Goal: Information Seeking & Learning: Learn about a topic

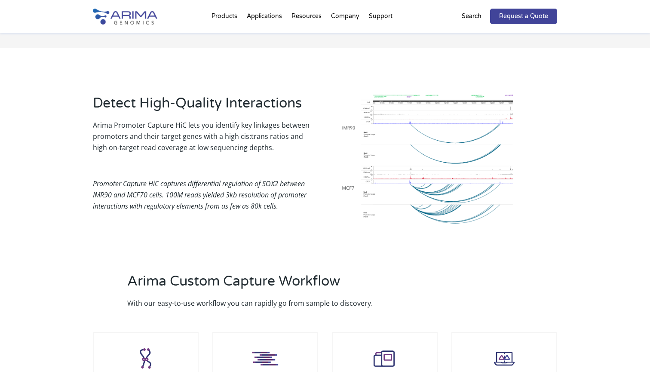
scroll to position [741, 0]
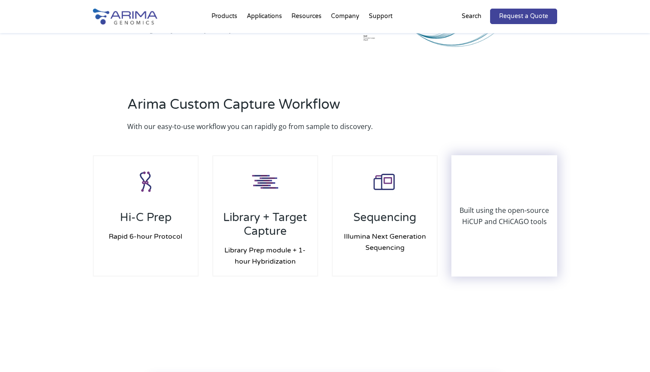
click at [500, 209] on p "Built using the open-source HiCUP and CHiCAGO tools" at bounding box center [504, 216] width 104 height 22
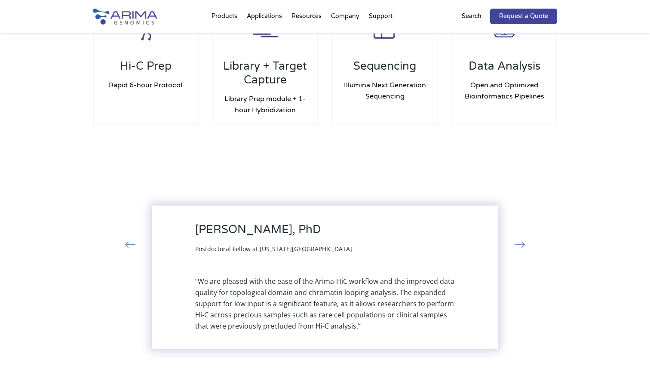
scroll to position [933, 0]
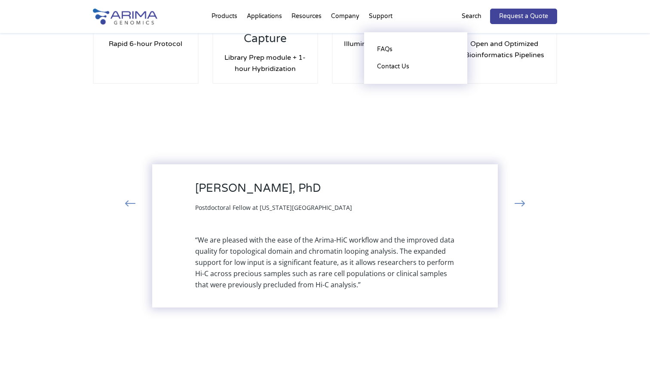
click at [387, 18] on li "Support FAQs Contact Us" at bounding box center [380, 17] width 33 height 29
click at [385, 47] on link "FAQs" at bounding box center [415, 49] width 86 height 17
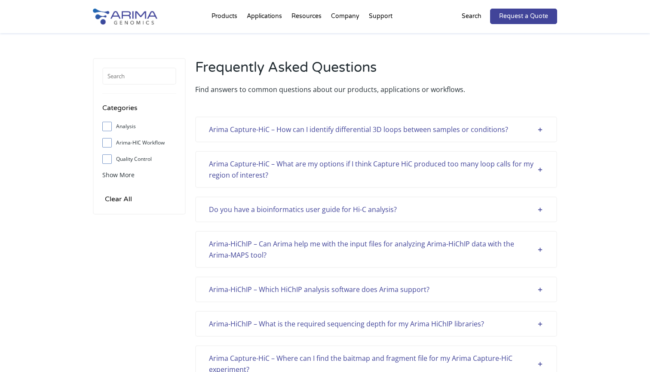
scroll to position [46, 0]
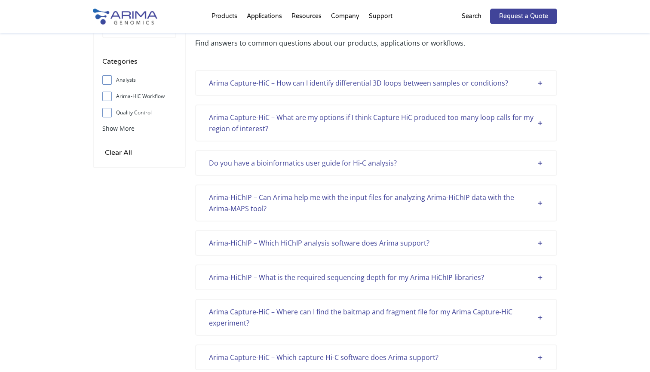
click at [333, 167] on div "Do you have a bioinformatics user guide for Hi-C analysis?" at bounding box center [376, 162] width 334 height 11
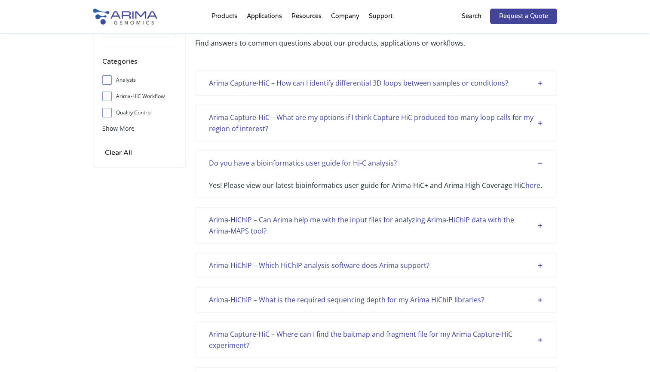
click at [534, 187] on link "here" at bounding box center [532, 184] width 15 height 9
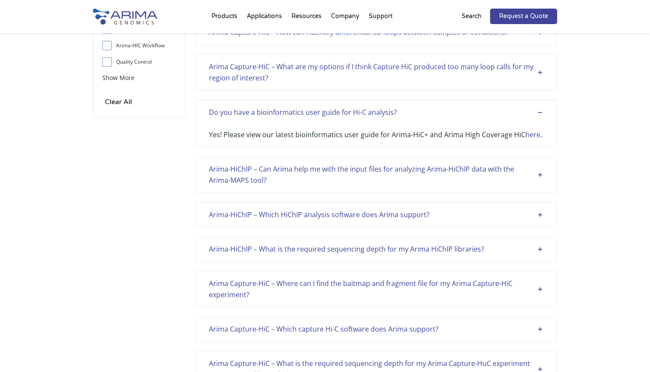
scroll to position [161, 0]
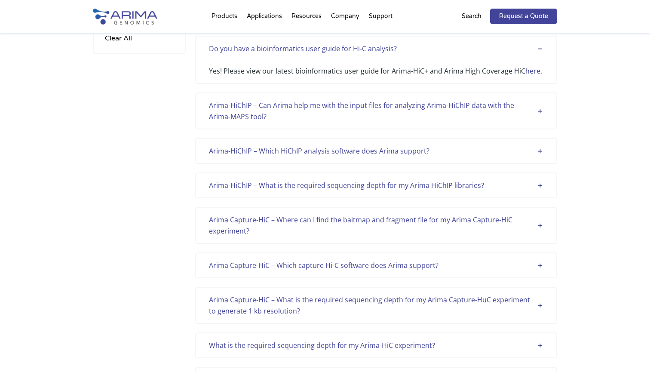
click at [280, 151] on div "Arima-HiChIP – Which HiChIP analysis software does Arima support?" at bounding box center [376, 150] width 334 height 11
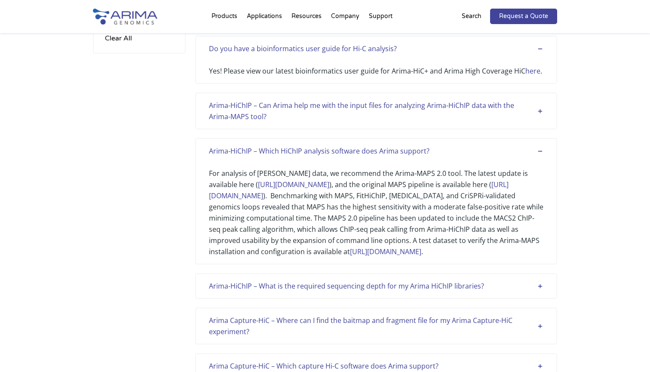
click at [276, 151] on div "Arima-HiChIP – Which HiChIP analysis software does Arima support?" at bounding box center [376, 150] width 334 height 11
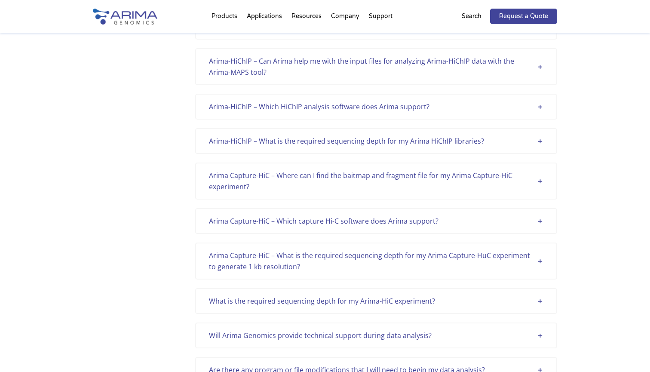
scroll to position [214, 0]
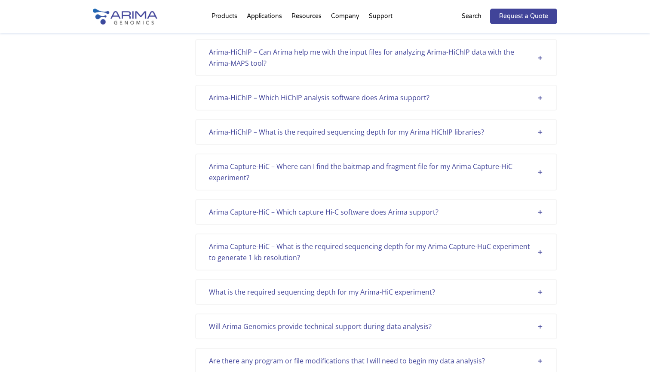
click at [312, 179] on div "Arima Capture-HiC – Where can I find the baitmap and fragment file for my Arima…" at bounding box center [376, 172] width 334 height 22
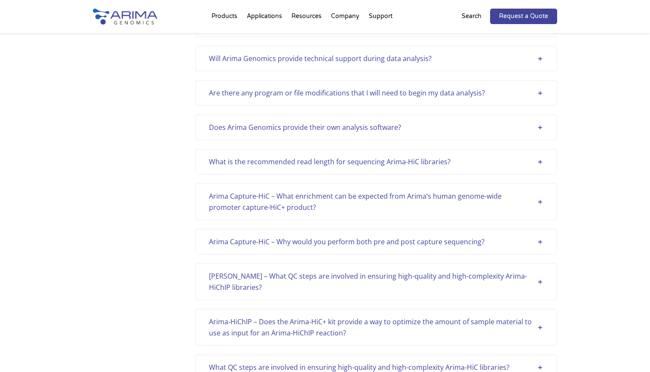
scroll to position [568, 0]
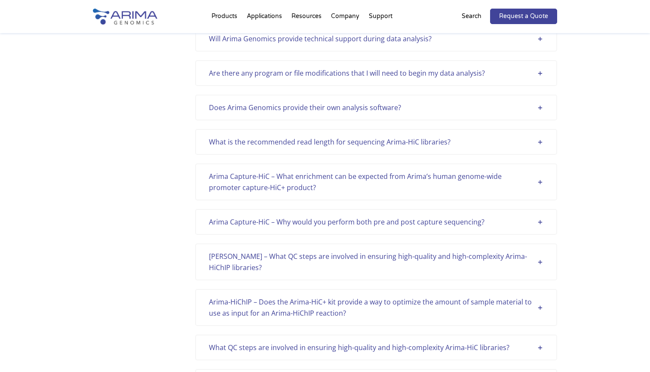
click at [323, 183] on div "Arima Capture-HiC – What enrichment can be expected from Arima’s human genome-w…" at bounding box center [376, 182] width 334 height 22
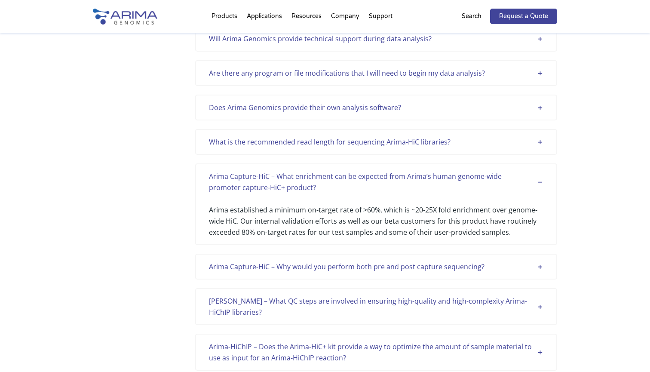
click at [320, 181] on div "Arima Capture-HiC – What enrichment can be expected from Arima’s human genome-w…" at bounding box center [376, 182] width 334 height 22
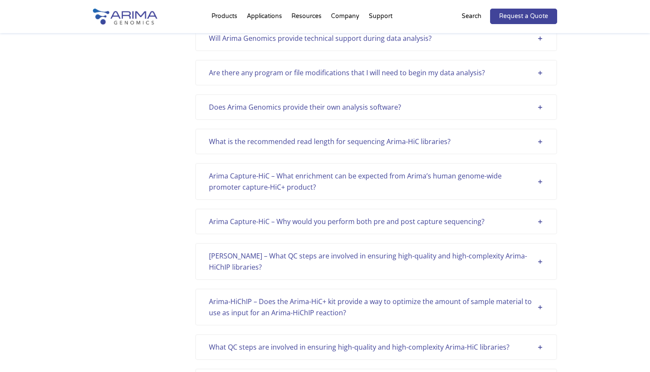
scroll to position [562, 0]
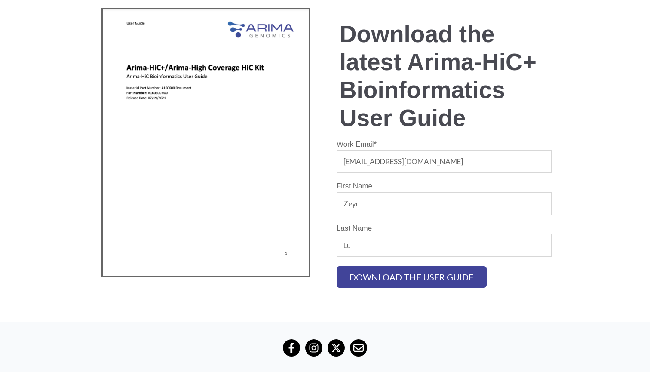
scroll to position [28, 0]
